Goal: Task Accomplishment & Management: Use online tool/utility

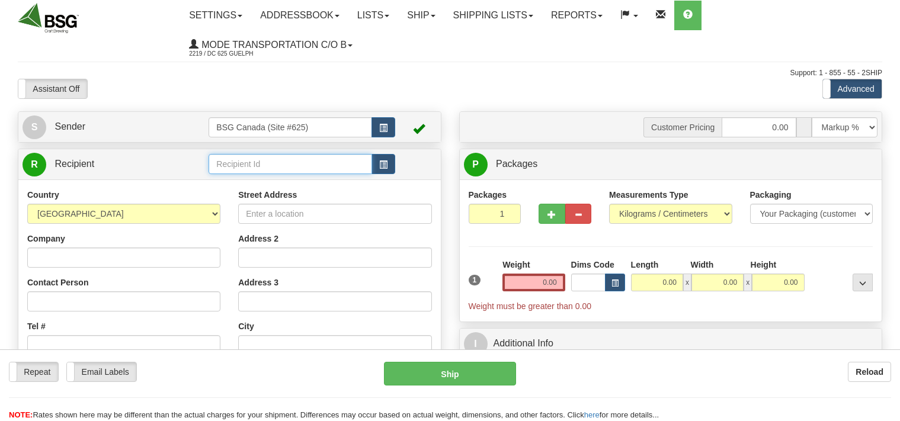
click at [282, 167] on input "text" at bounding box center [290, 164] width 163 height 20
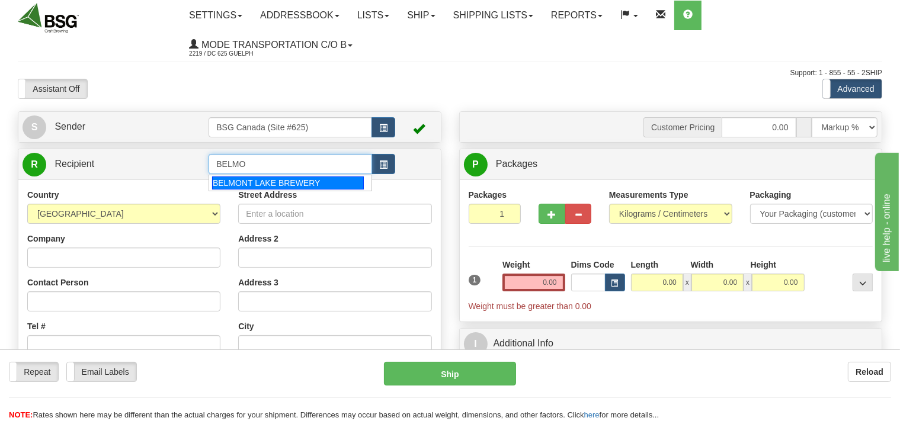
click at [280, 179] on div "BELMONT LAKE BREWERY" at bounding box center [288, 183] width 152 height 13
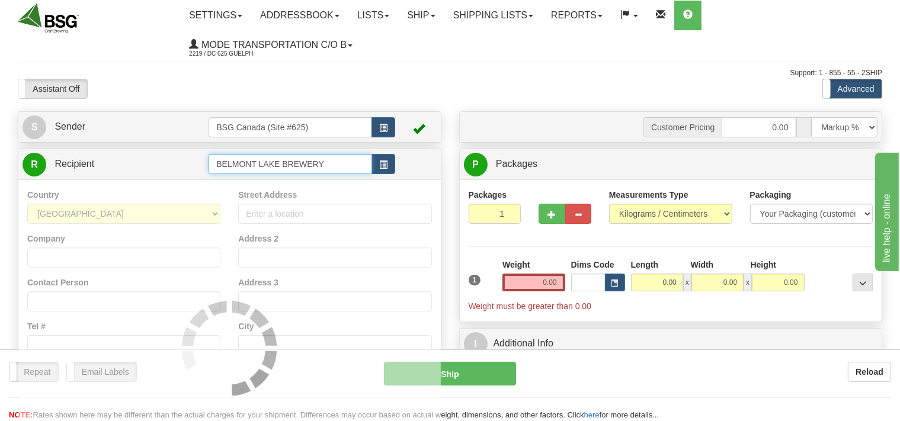
type input "BELMONT LAKE BREWERY"
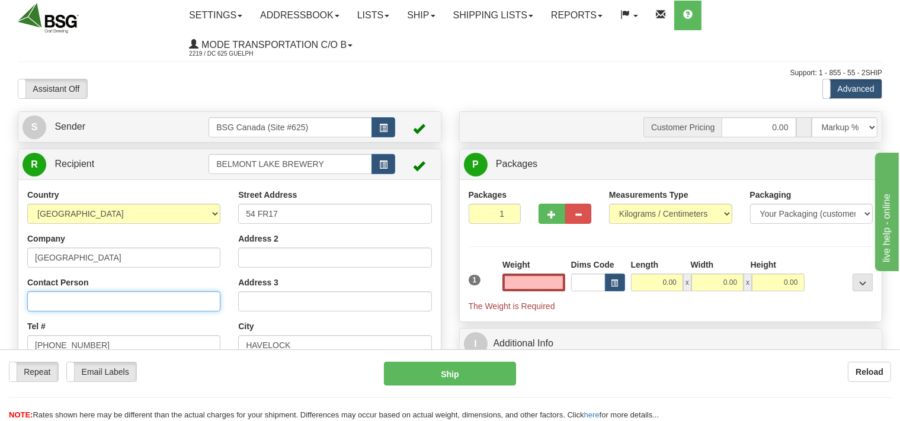
type input "0.00"
click at [139, 295] on input "Contact Person" at bounding box center [123, 302] width 193 height 20
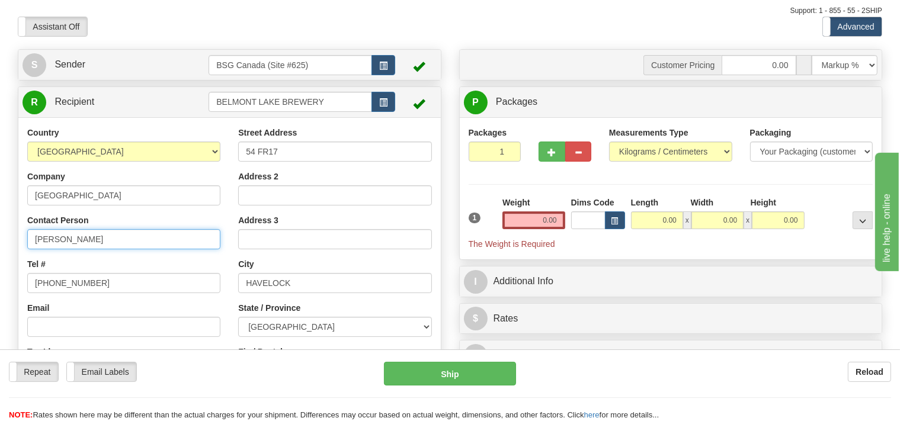
type input "[PERSON_NAME]"
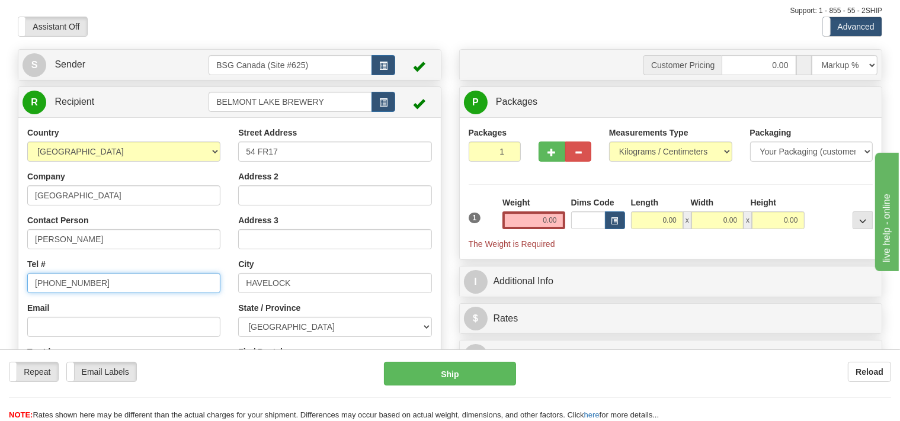
drag, startPoint x: 101, startPoint y: 287, endPoint x: 1, endPoint y: 287, distance: 100.2
click at [27, 287] on input "[PHONE_NUMBER]" at bounding box center [123, 283] width 193 height 20
click at [108, 282] on input "[PHONE_NUMBER]" at bounding box center [123, 283] width 193 height 20
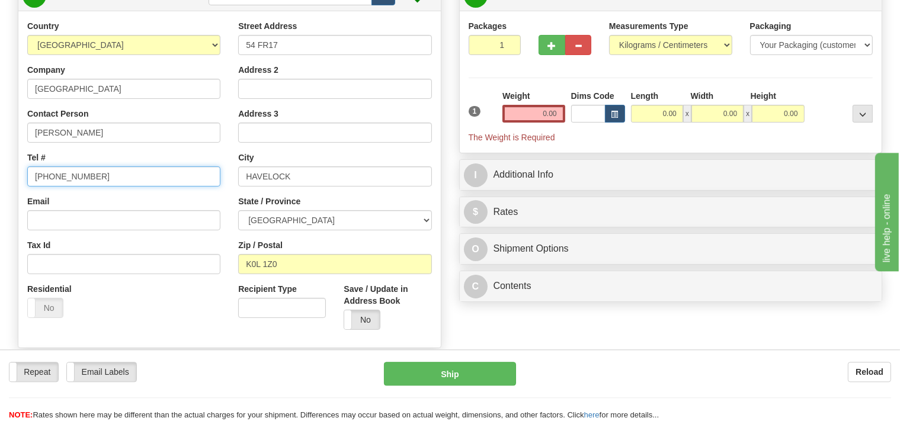
scroll to position [187, 0]
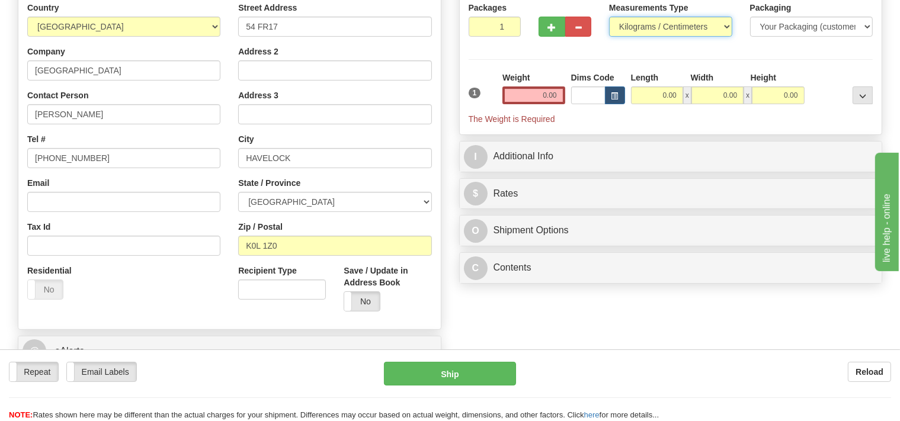
click at [609, 17] on select "Pounds / Inches Kilograms / Centimeters" at bounding box center [670, 27] width 123 height 20
select select "0"
click option "Pounds / Inches" at bounding box center [0, 0] width 0 height 0
click at [647, 94] on input "0.00" at bounding box center [657, 96] width 52 height 18
type input "0.00"
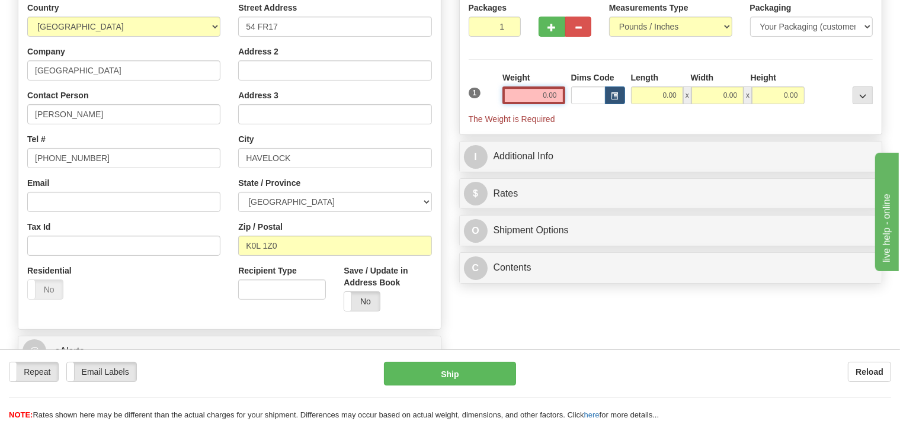
click at [526, 95] on input "0.00" at bounding box center [534, 96] width 62 height 18
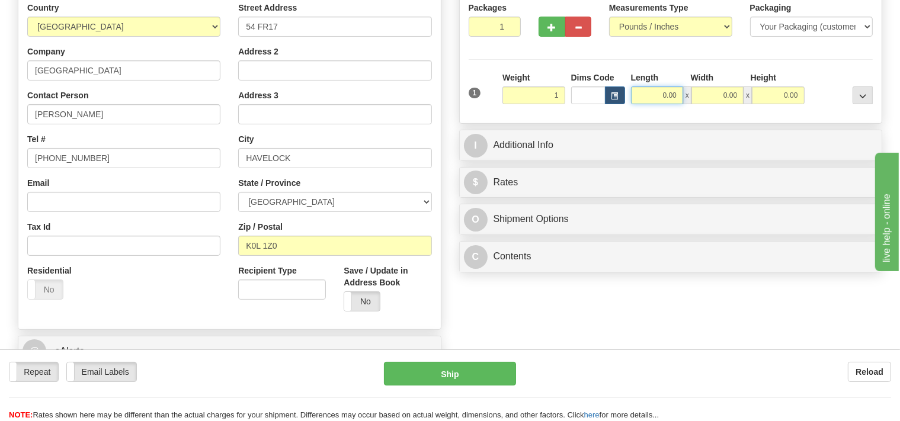
type input "1.00"
click at [653, 98] on input "0.00" at bounding box center [657, 96] width 52 height 18
type input "1.00"
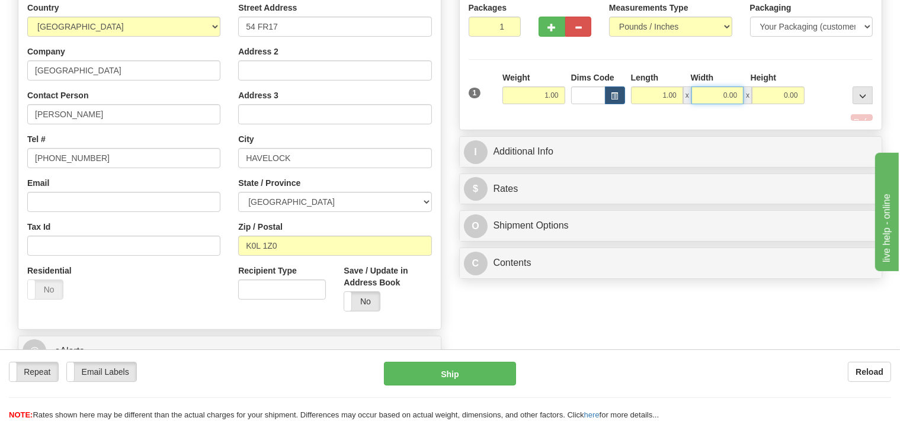
click at [710, 94] on input "0.00" at bounding box center [718, 96] width 52 height 18
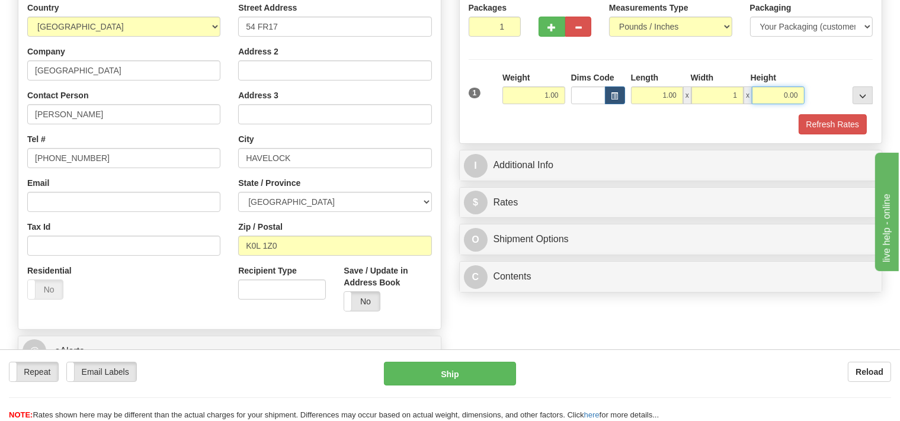
type input "1.00"
click at [762, 97] on input "0.00" at bounding box center [778, 96] width 52 height 18
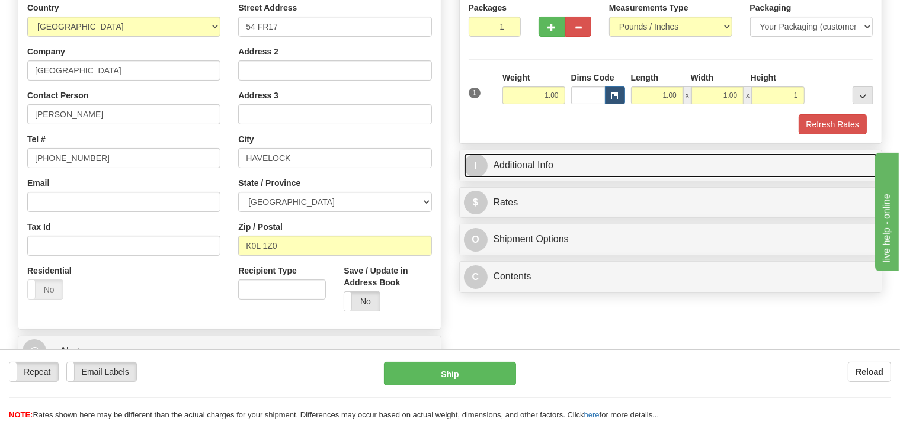
type input "1.00"
click at [609, 171] on link "I Additional Info" at bounding box center [671, 166] width 414 height 24
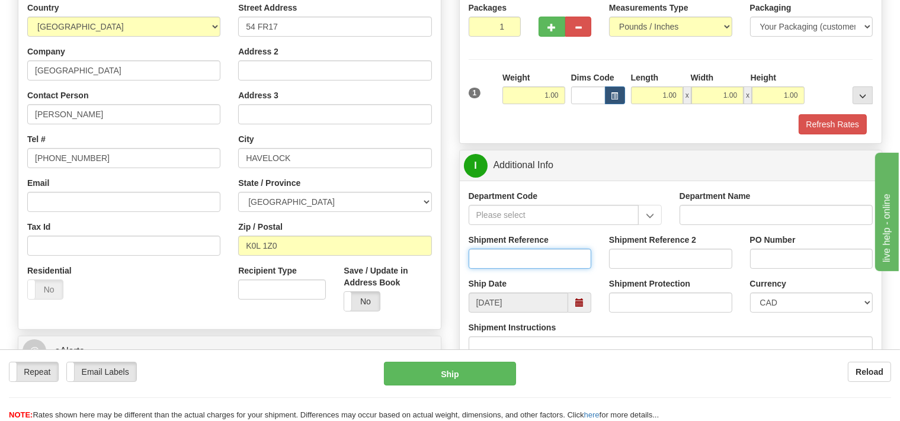
click at [515, 260] on input "Shipment Reference" at bounding box center [530, 259] width 123 height 20
type input "SO170-147211"
click at [809, 129] on button "Refresh Rates" at bounding box center [833, 124] width 68 height 20
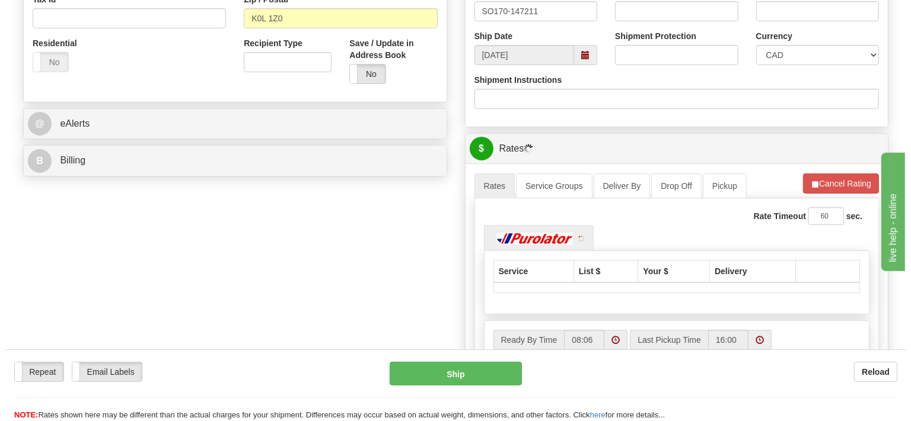
scroll to position [438, 0]
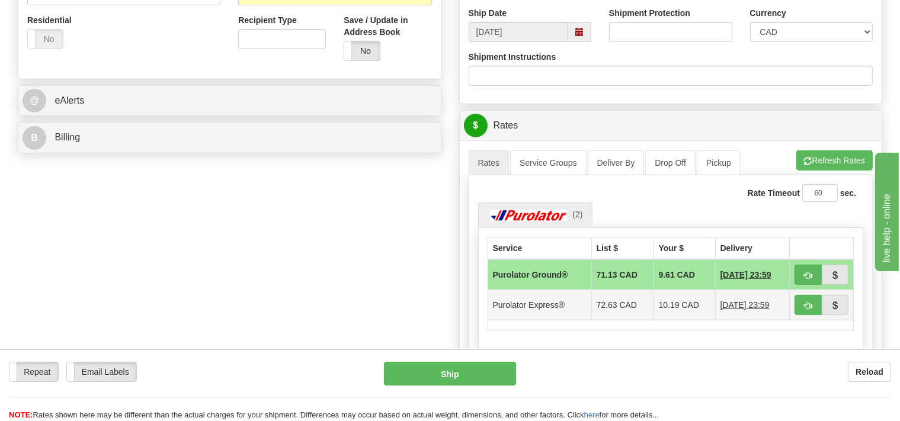
click at [536, 308] on td "Purolator Express®" at bounding box center [540, 305] width 104 height 30
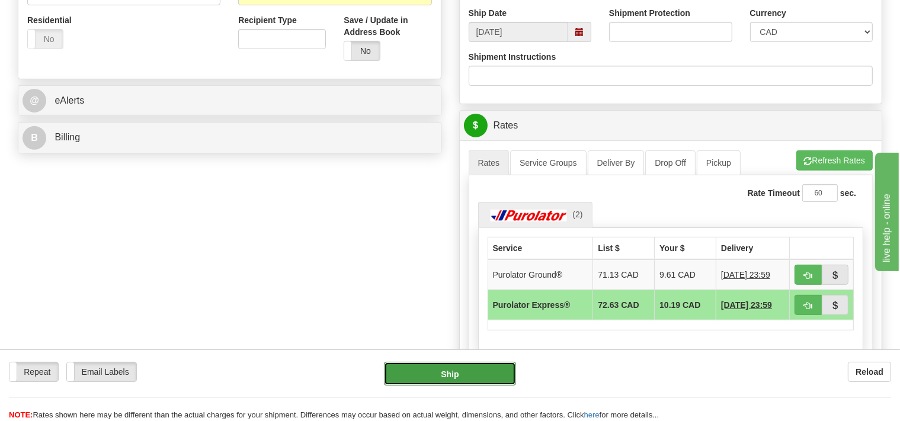
click at [483, 369] on button "Ship" at bounding box center [450, 374] width 132 height 24
type input "202"
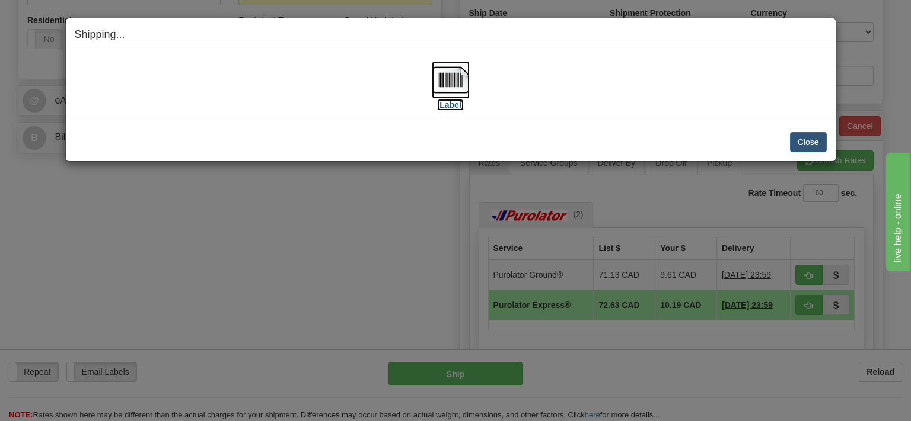
click at [452, 75] on img at bounding box center [451, 80] width 38 height 38
